Goal: Navigation & Orientation: Find specific page/section

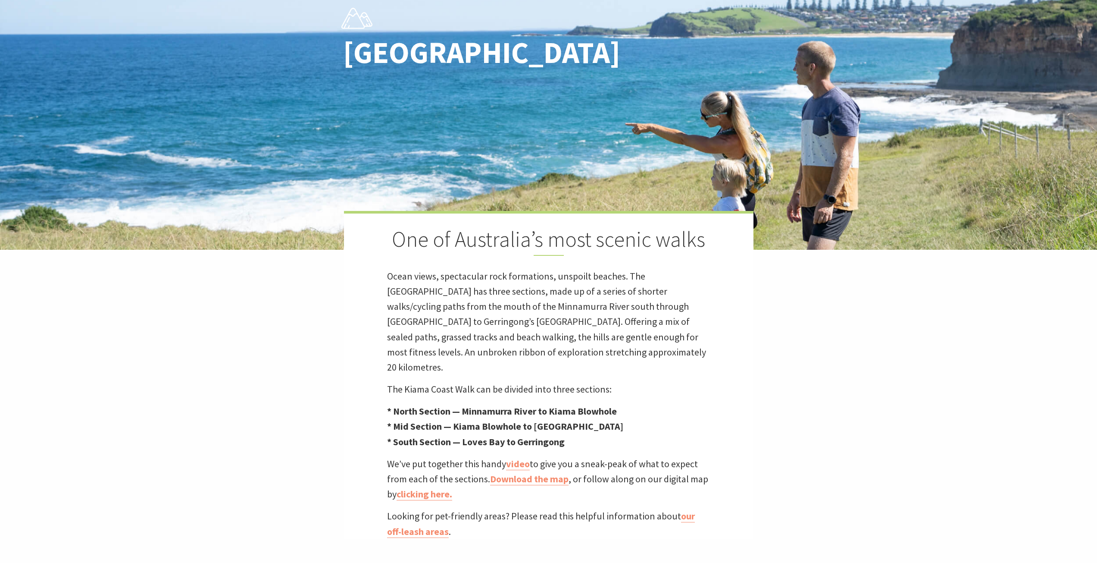
scroll to position [289, 1108]
drag, startPoint x: 491, startPoint y: 417, endPoint x: 469, endPoint y: 430, distance: 25.7
click at [491, 420] on strong "* Mid Section — Kiama Blowhole to [GEOGRAPHIC_DATA]" at bounding box center [505, 426] width 236 height 12
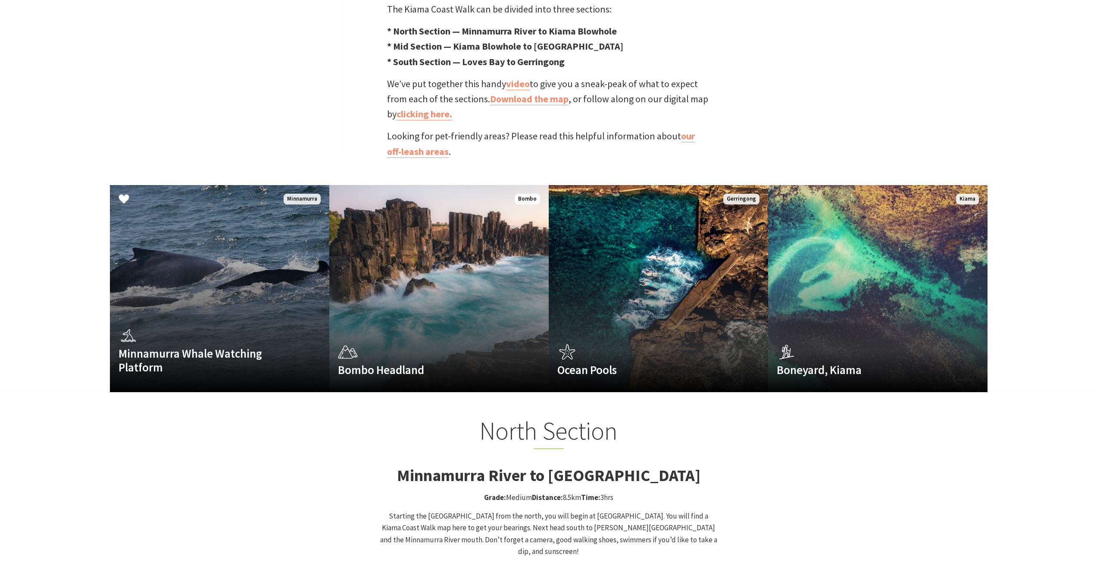
scroll to position [517, 0]
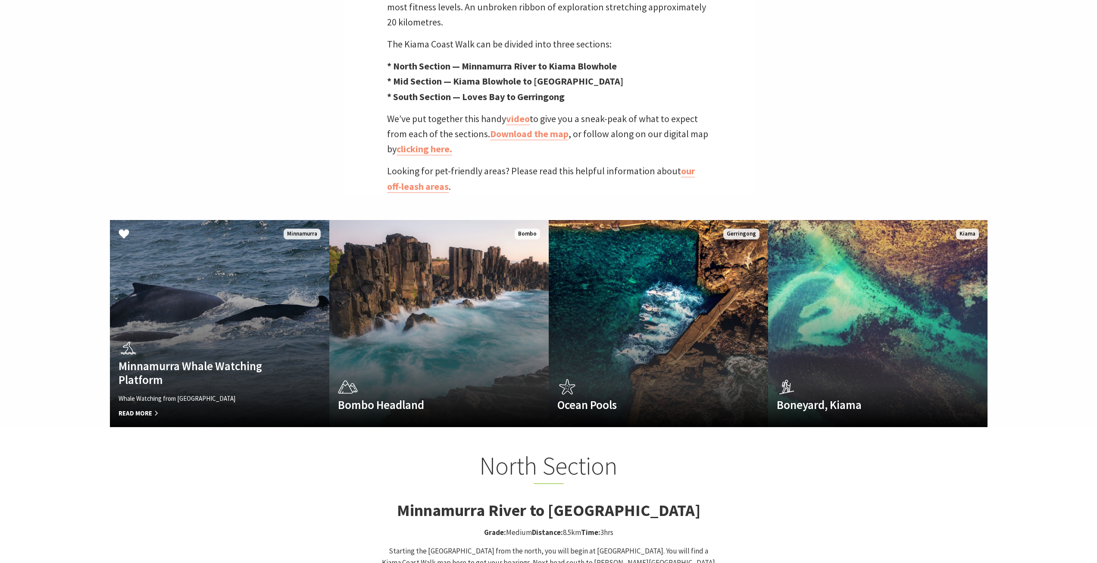
click at [228, 266] on link "Minnamurra Whale Watching Platform Whale Watching from Minnamurra Point Read Mo…" at bounding box center [219, 323] width 219 height 207
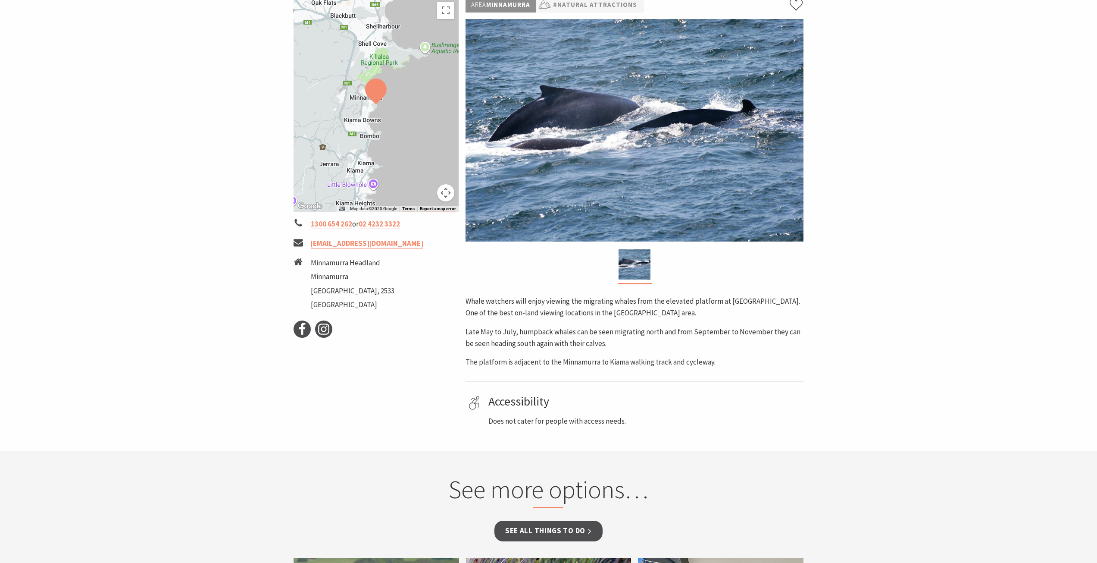
scroll to position [86, 0]
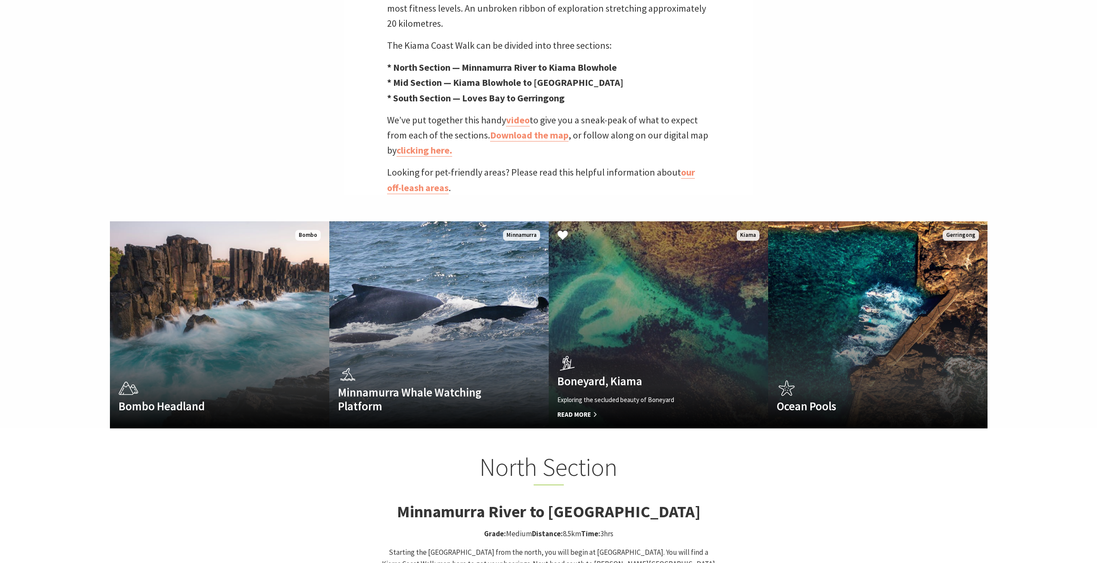
scroll to position [300, 0]
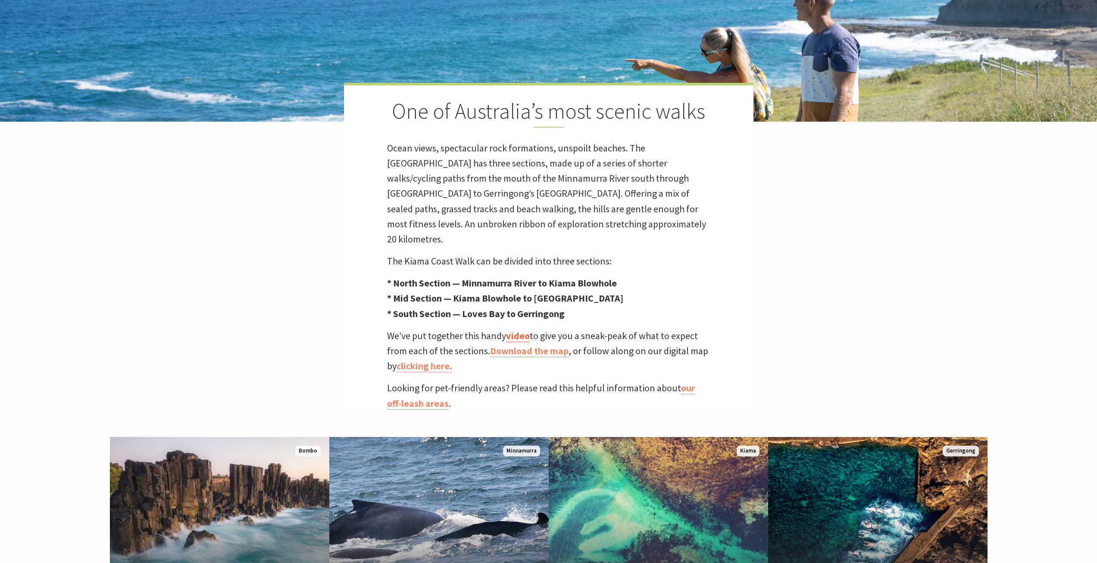
click at [518, 329] on link "video" at bounding box center [518, 335] width 24 height 13
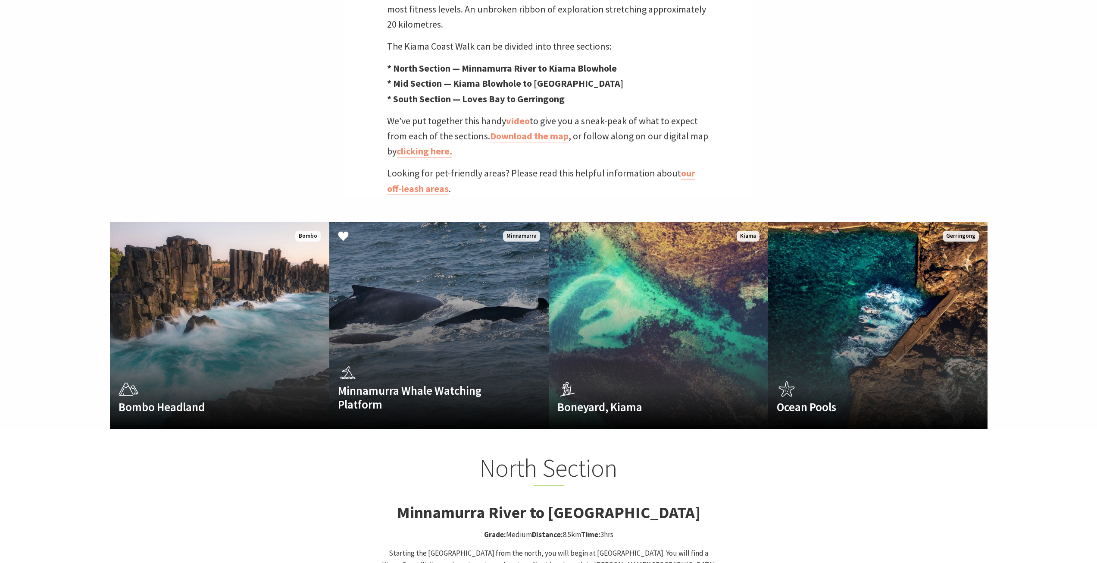
scroll to position [516, 0]
